Goal: Task Accomplishment & Management: Complete application form

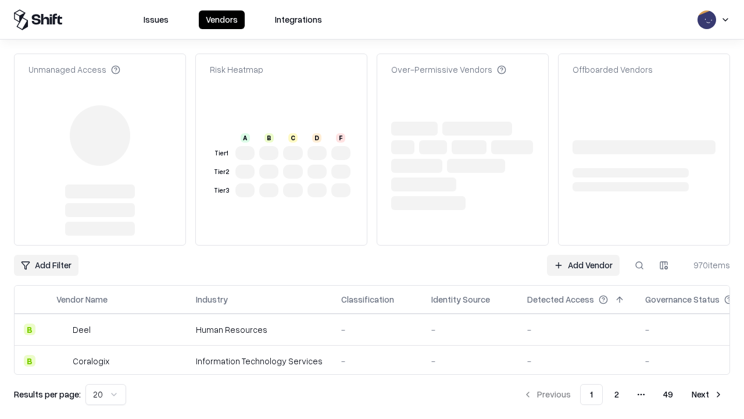
click at [583, 255] on link "Add Vendor" at bounding box center [583, 265] width 73 height 21
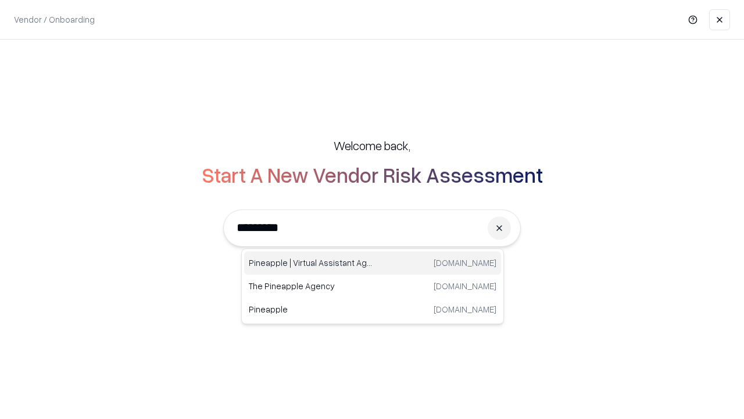
click at [373, 263] on div "Pineapple | Virtual Assistant Agency [DOMAIN_NAME]" at bounding box center [372, 262] width 257 height 23
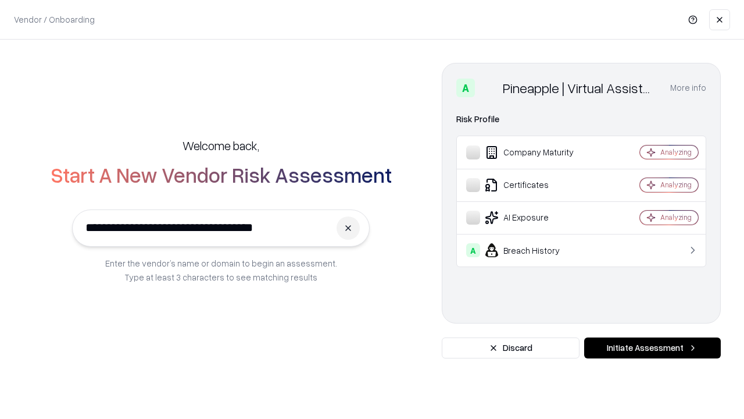
type input "**********"
click at [653, 348] on button "Initiate Assessment" at bounding box center [652, 347] width 137 height 21
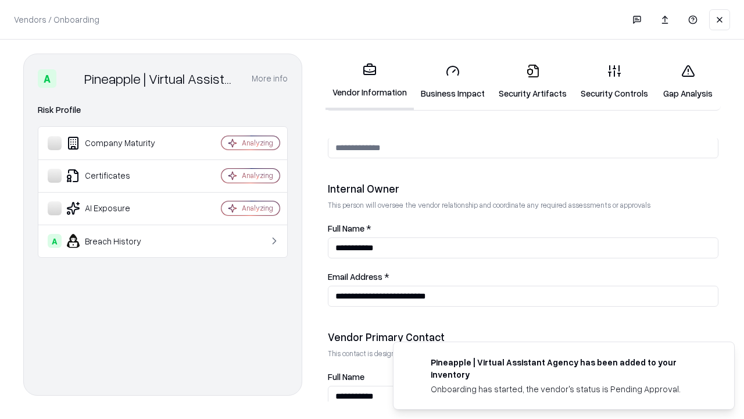
scroll to position [603, 0]
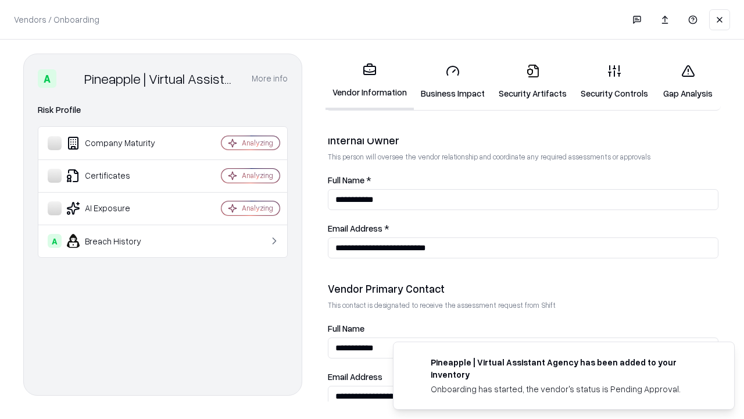
click at [453, 81] on link "Business Impact" at bounding box center [453, 82] width 78 height 54
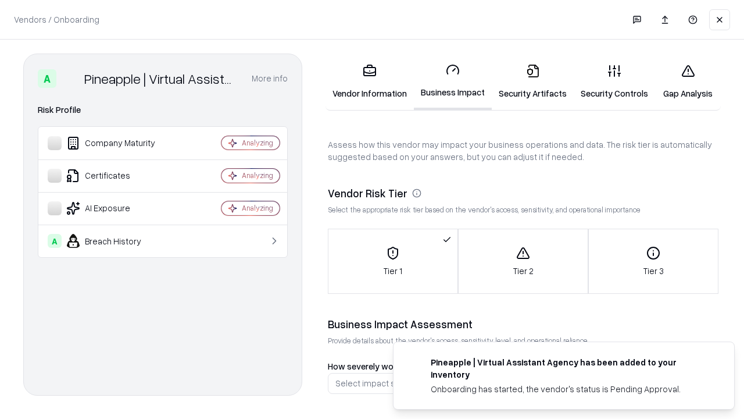
click at [533, 81] on link "Security Artifacts" at bounding box center [533, 82] width 82 height 54
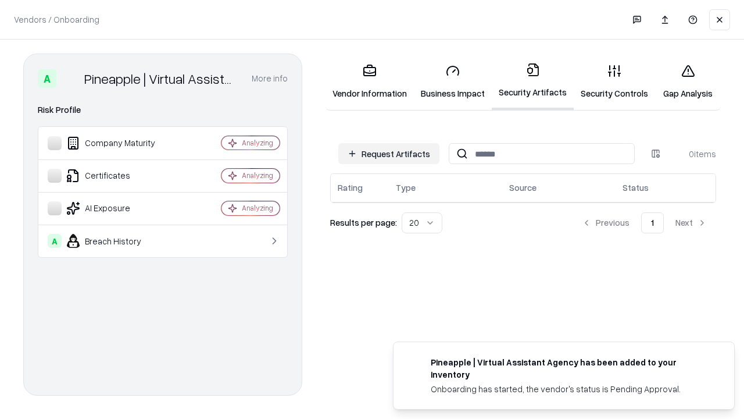
click at [389, 154] on button "Request Artifacts" at bounding box center [388, 153] width 101 height 21
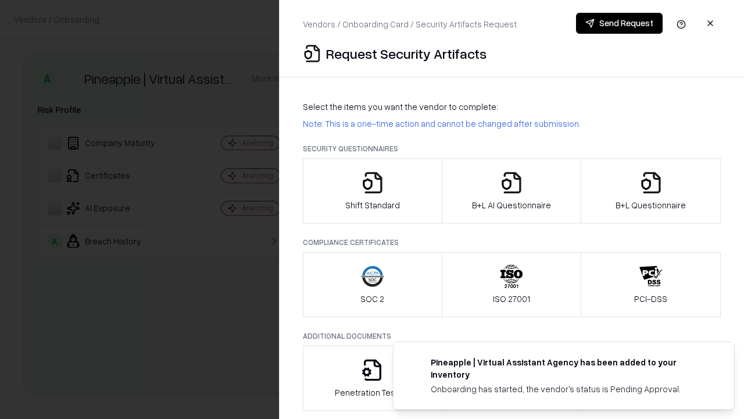
click at [372, 191] on icon "button" at bounding box center [372, 182] width 23 height 23
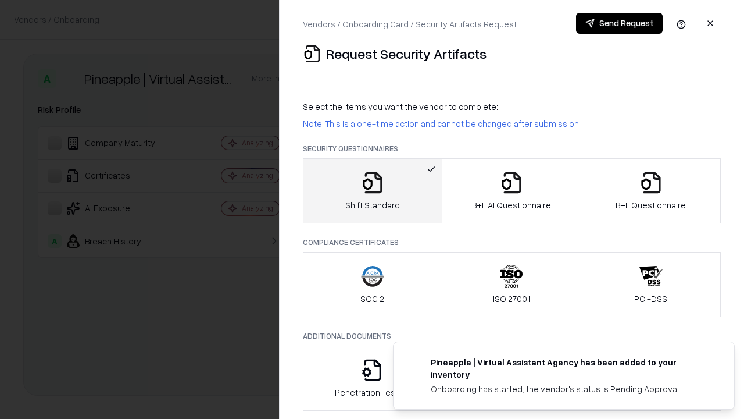
click at [619, 23] on button "Send Request" at bounding box center [619, 23] width 87 height 21
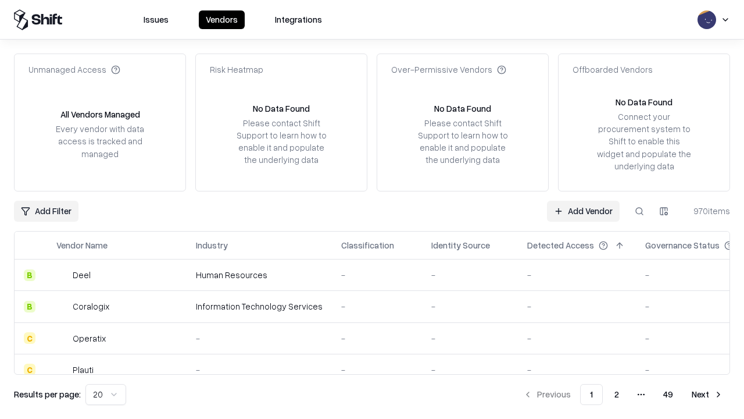
click at [640, 211] on button at bounding box center [639, 211] width 21 height 21
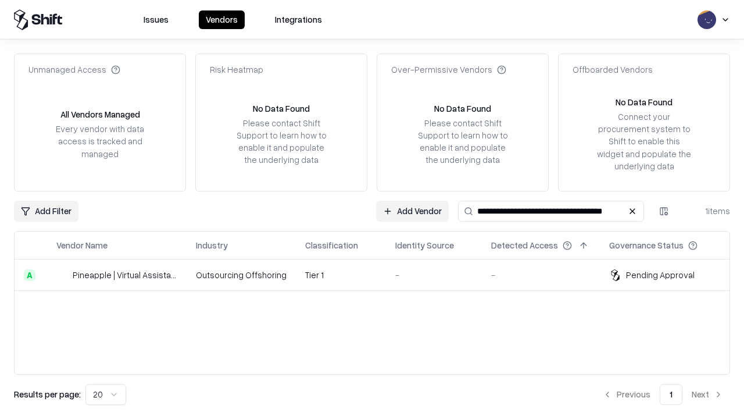
type input "**********"
click at [379, 275] on td "Tier 1" at bounding box center [341, 274] width 90 height 31
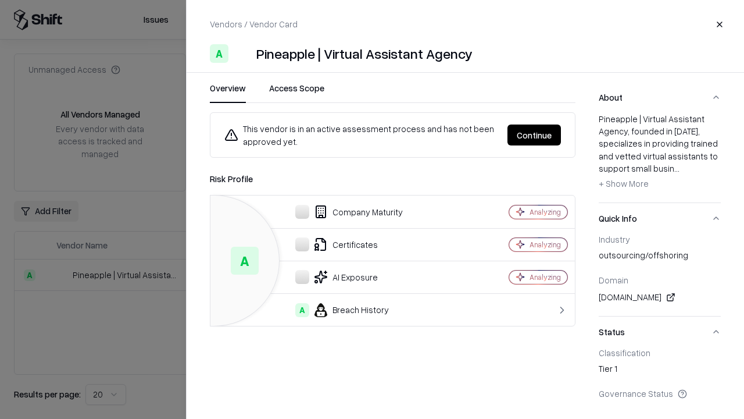
click at [534, 135] on button "Continue" at bounding box center [535, 134] width 54 height 21
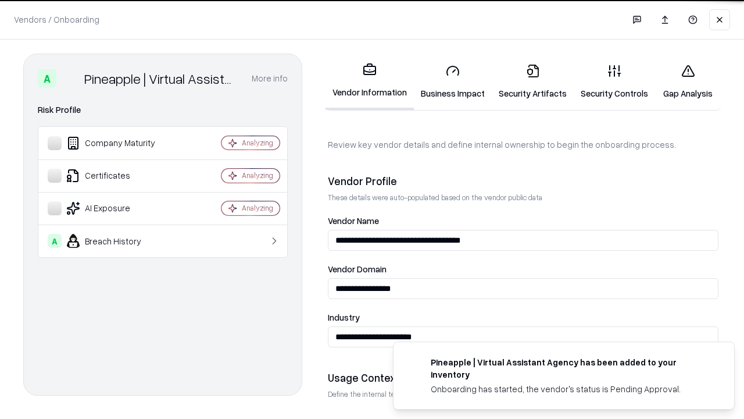
click at [533, 81] on link "Security Artifacts" at bounding box center [533, 82] width 82 height 54
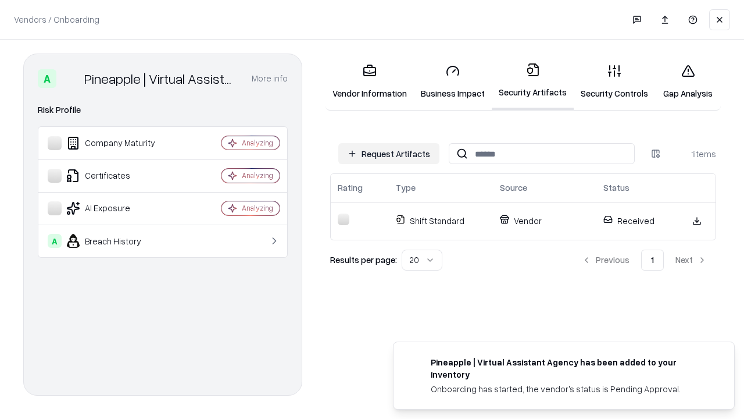
click at [615, 81] on link "Security Controls" at bounding box center [614, 82] width 81 height 54
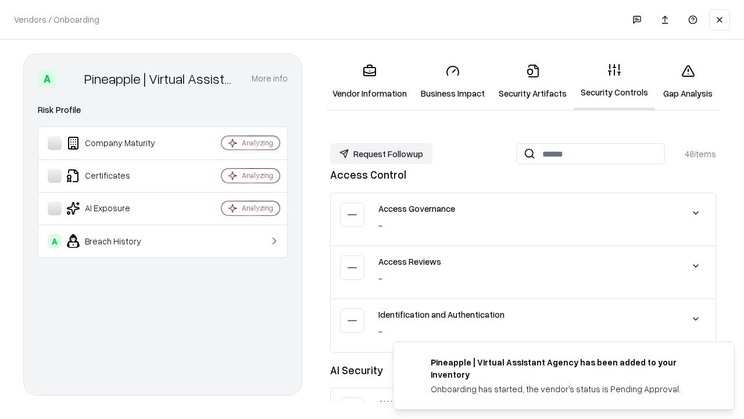
click at [382, 153] on button "Request Followup" at bounding box center [381, 153] width 102 height 21
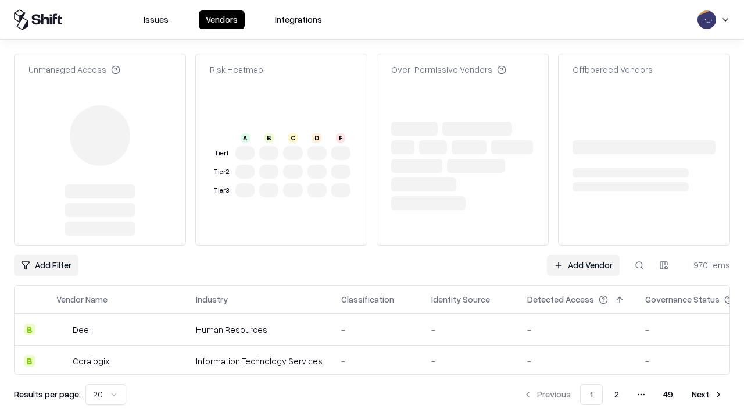
click at [583, 255] on link "Add Vendor" at bounding box center [583, 265] width 73 height 21
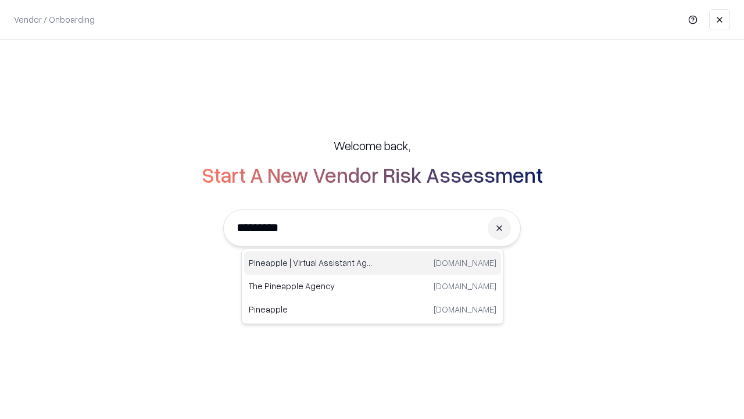
click at [373, 263] on div "Pineapple | Virtual Assistant Agency [DOMAIN_NAME]" at bounding box center [372, 262] width 257 height 23
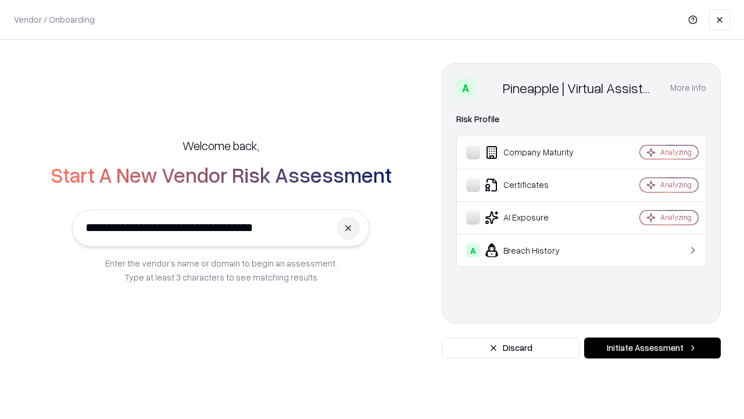
type input "**********"
click at [653, 348] on button "Initiate Assessment" at bounding box center [652, 347] width 137 height 21
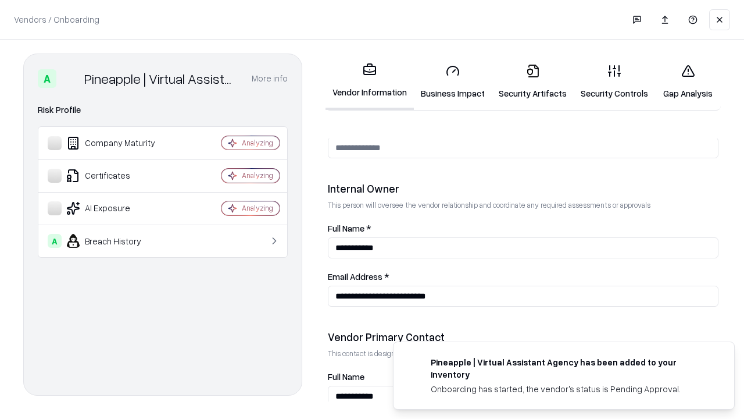
scroll to position [603, 0]
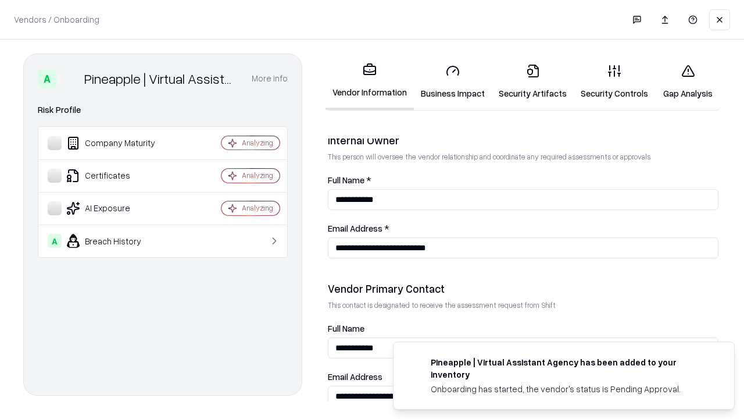
click at [688, 81] on link "Gap Analysis" at bounding box center [688, 82] width 66 height 54
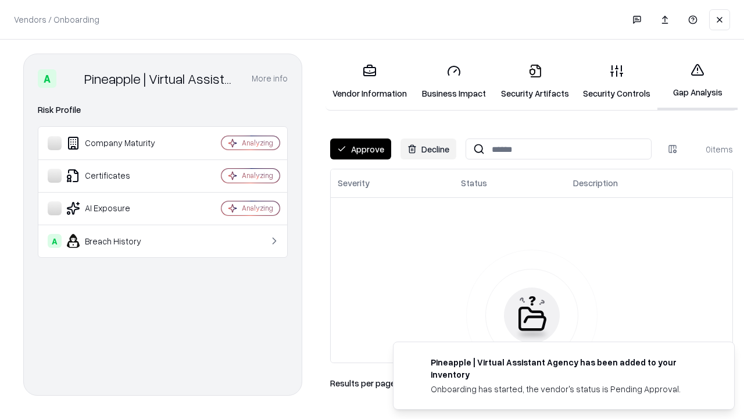
click at [361, 149] on button "Approve" at bounding box center [360, 148] width 61 height 21
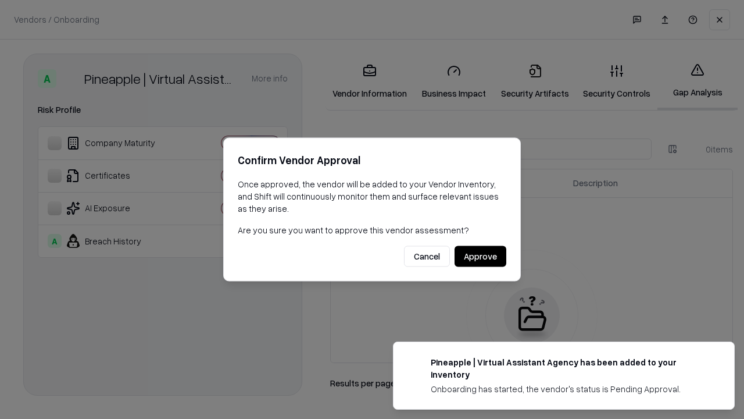
click at [480, 256] on button "Approve" at bounding box center [481, 256] width 52 height 21
